Goal: Communication & Community: Answer question/provide support

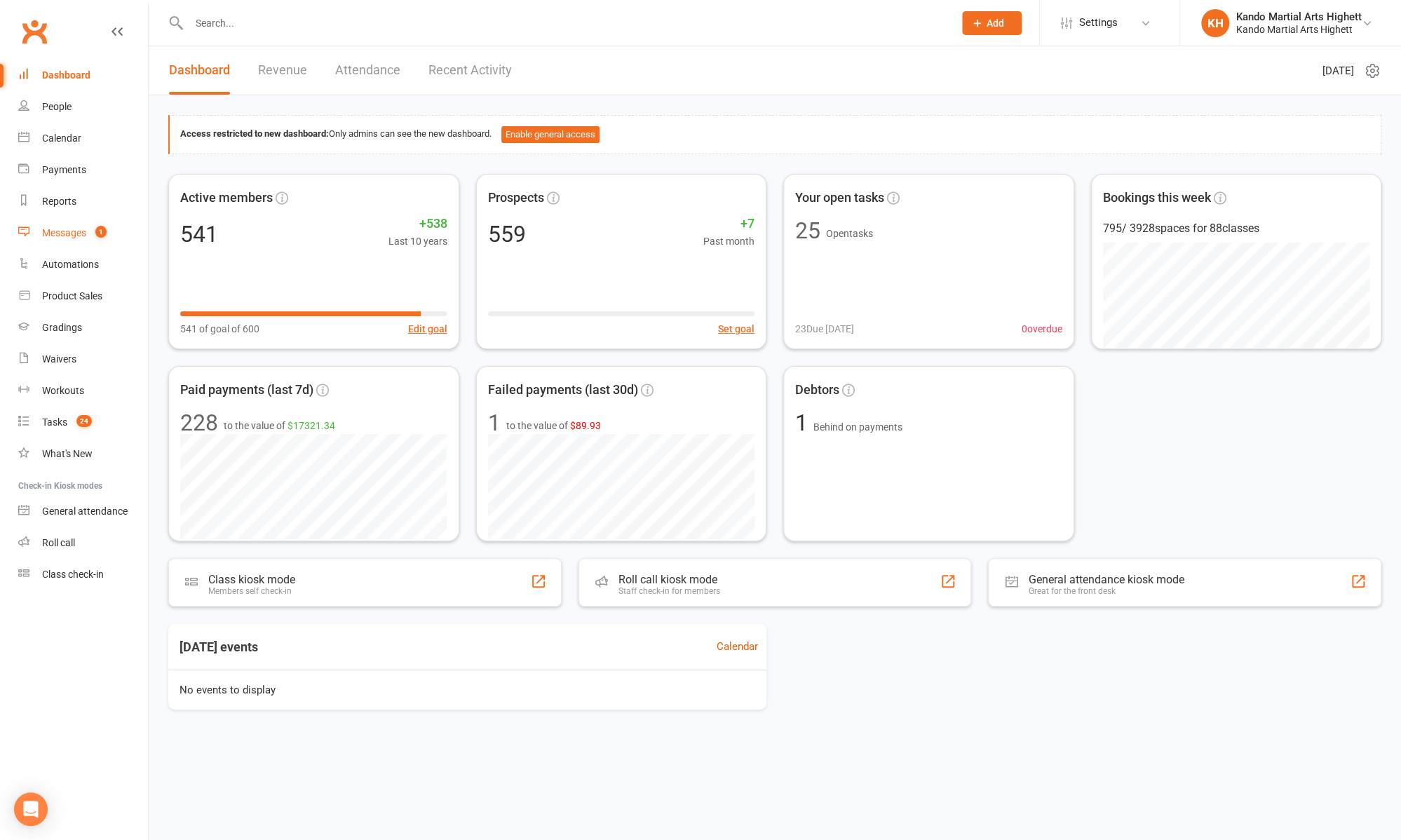
click at [93, 241] on link "Messages 1" at bounding box center [83, 233] width 130 height 32
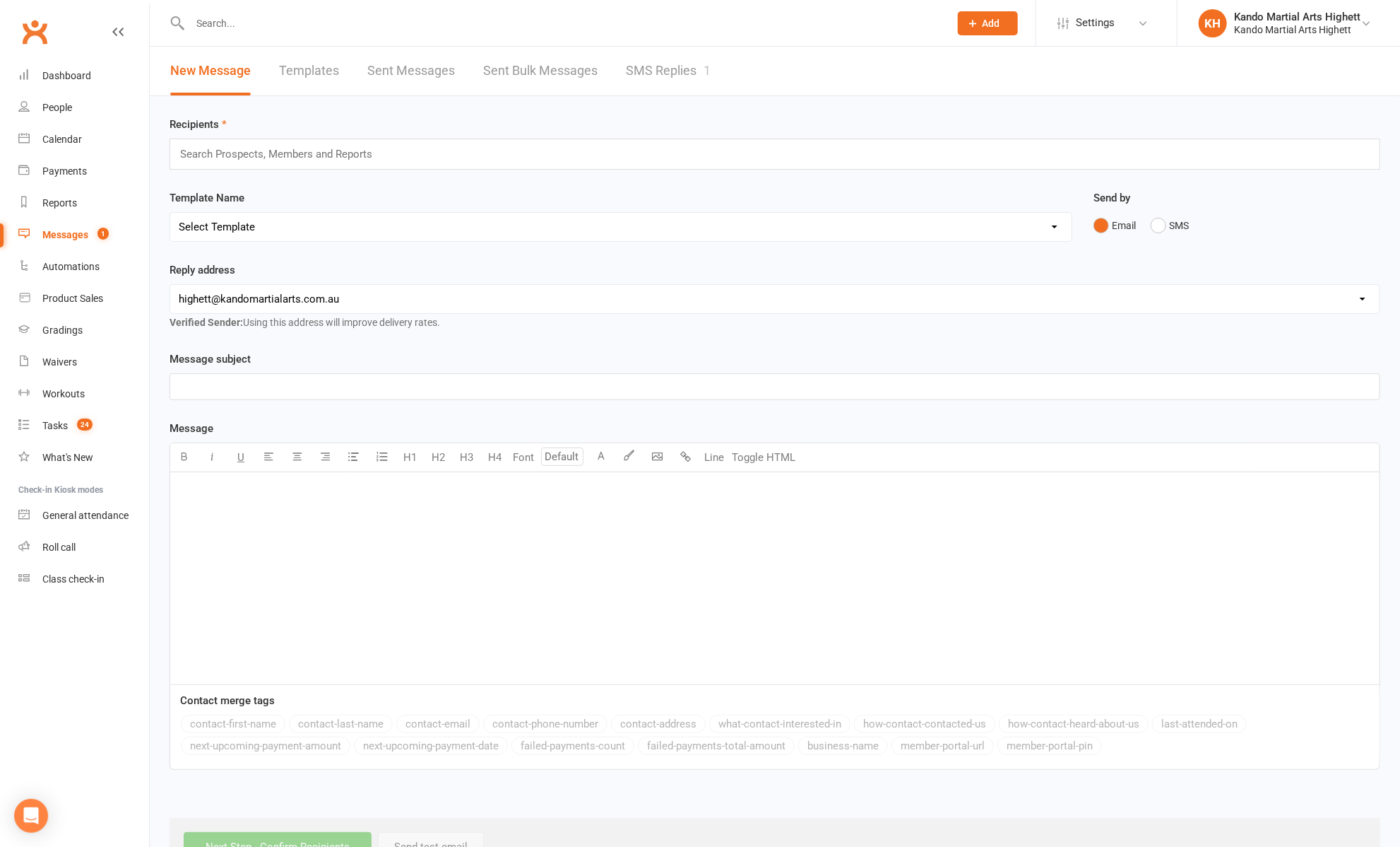
click at [642, 70] on link "SMS Replies 1" at bounding box center [669, 71] width 85 height 49
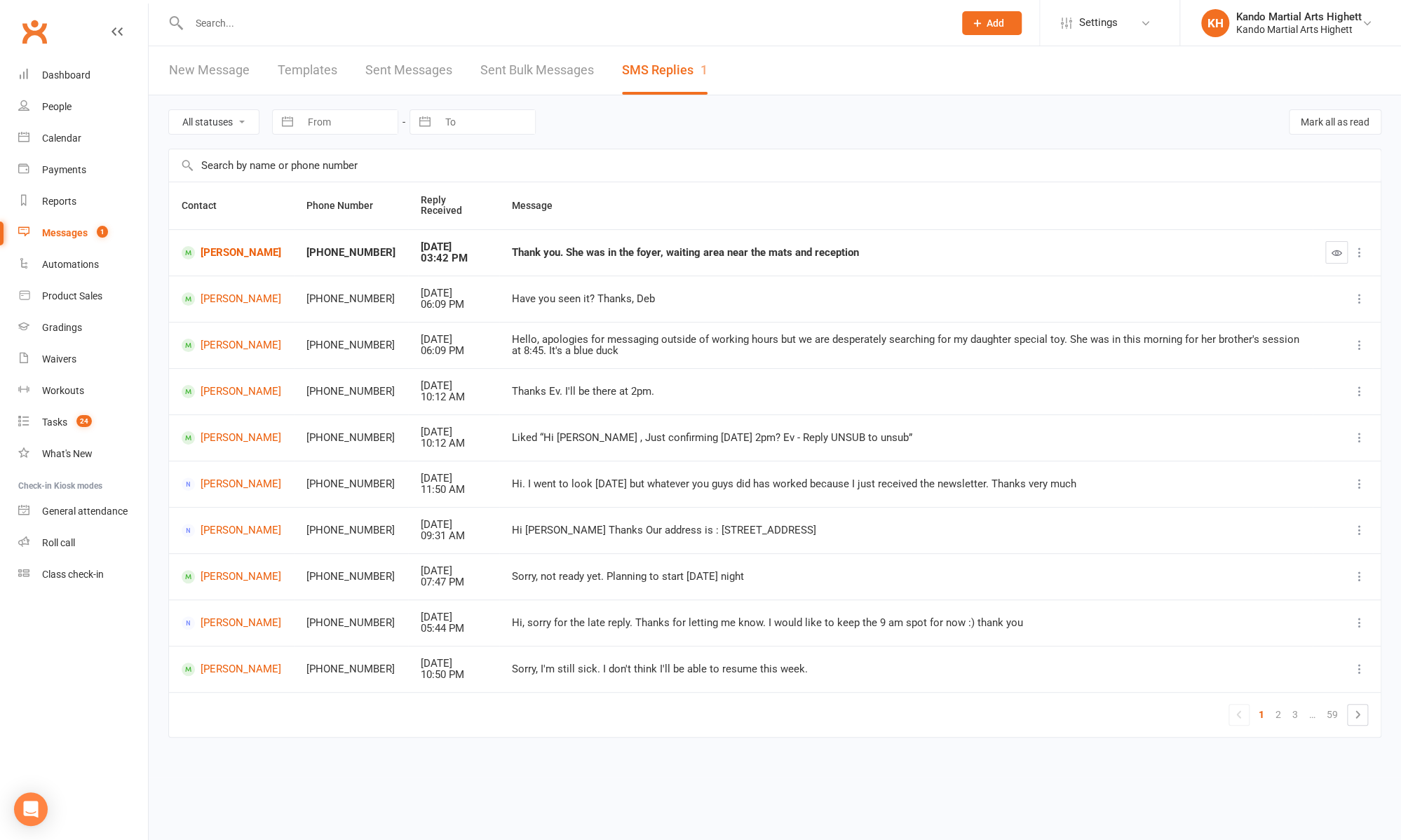
click at [684, 260] on td "Thank you. She was in the foyer, waiting area near the mats and reception" at bounding box center [905, 252] width 813 height 46
click at [675, 253] on div "Thank you. She was in the foyer, waiting area near the mats and reception" at bounding box center [906, 253] width 788 height 12
click at [215, 251] on link "[PERSON_NAME]" at bounding box center [231, 253] width 100 height 13
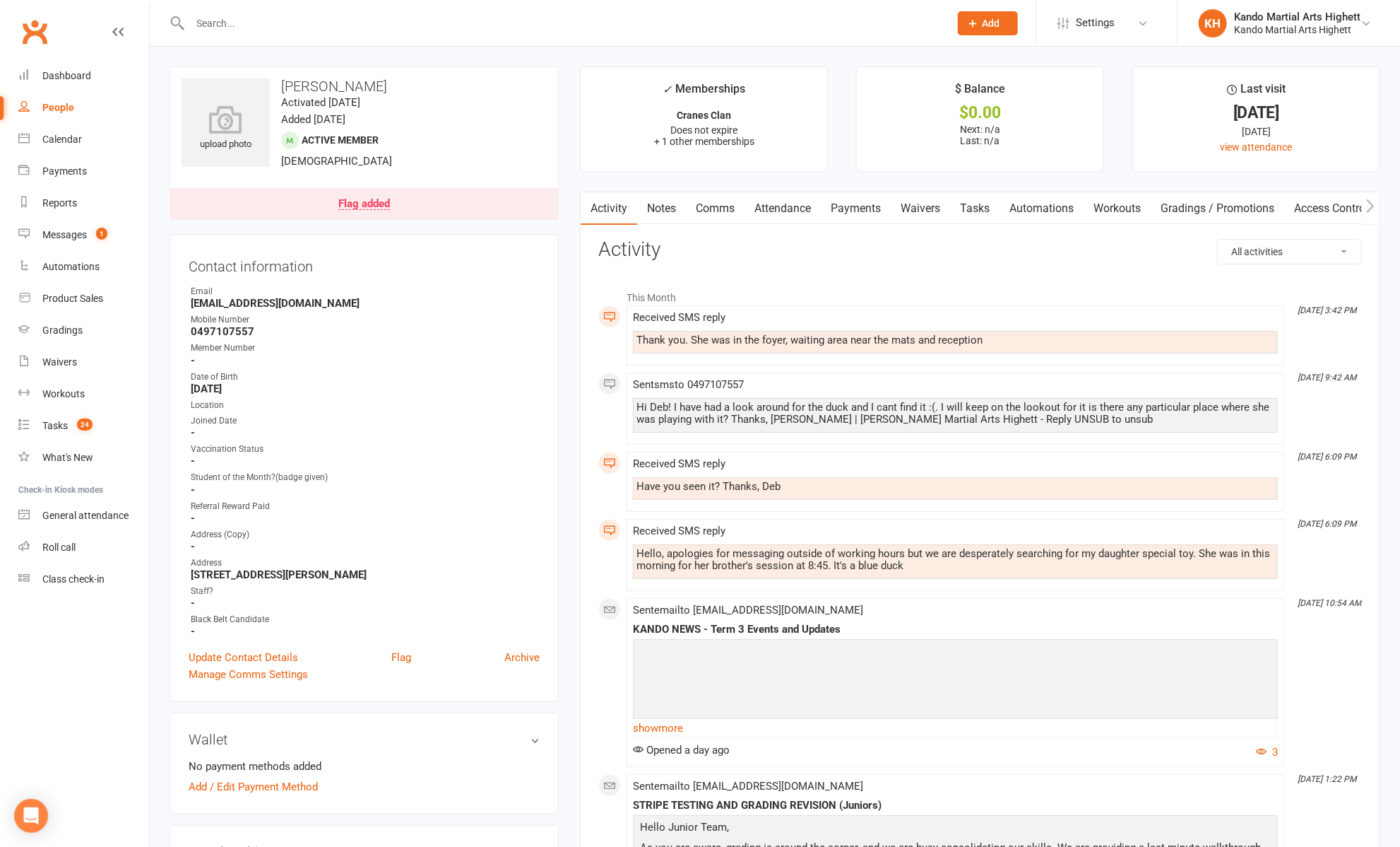
click at [1116, 416] on div "Hi Deb! I have had a look around for the duck and I cant find it :(. I will kee…" at bounding box center [955, 413] width 638 height 24
click at [364, 198] on div "Flag added" at bounding box center [364, 204] width 52 height 11
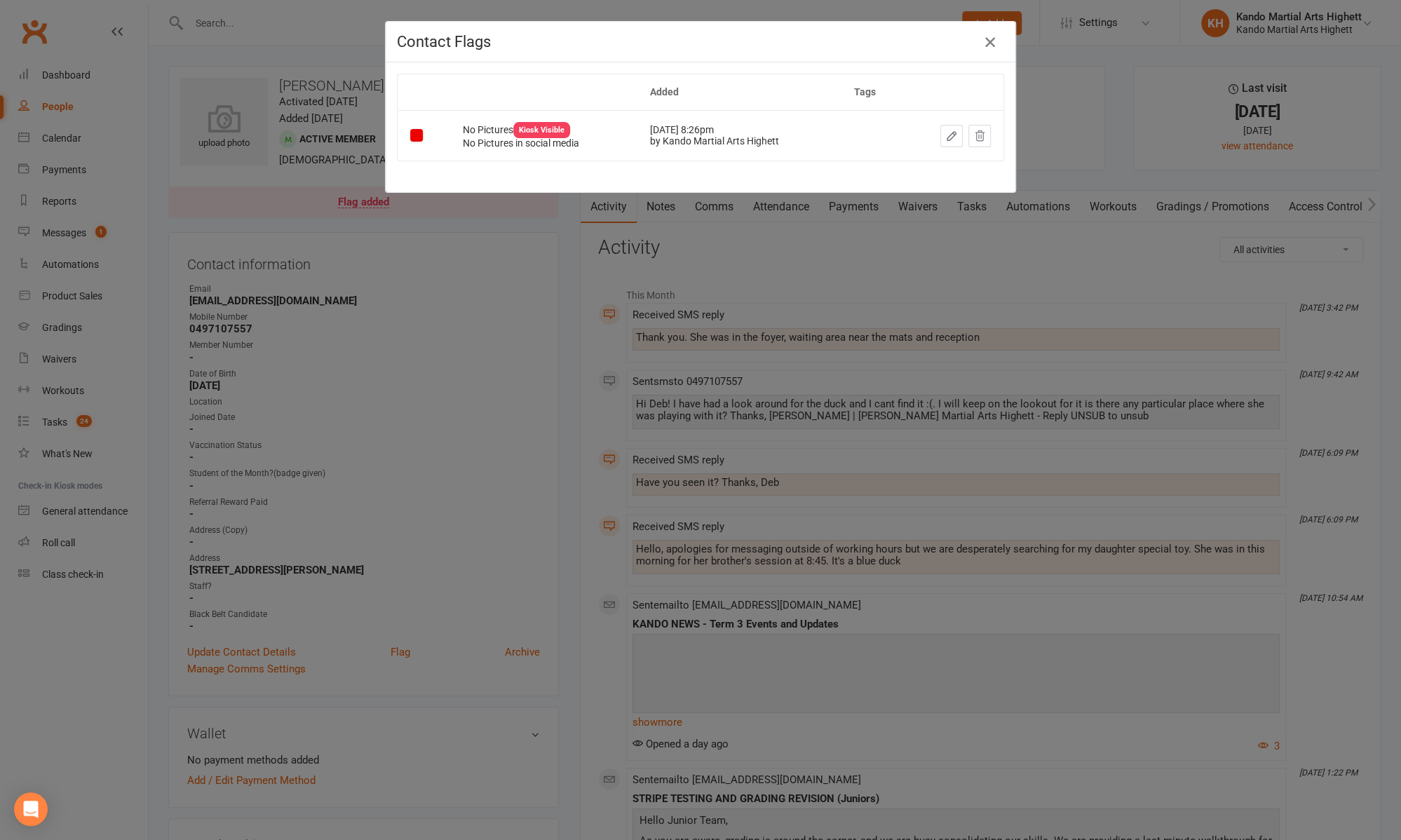
click at [988, 40] on icon "button" at bounding box center [990, 41] width 17 height 17
